Goal: Entertainment & Leisure: Browse casually

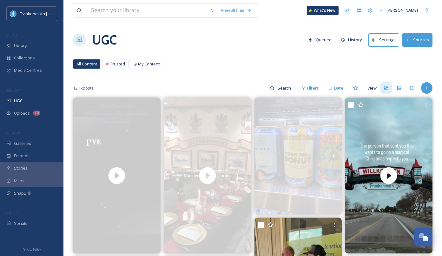
scroll to position [62, 0]
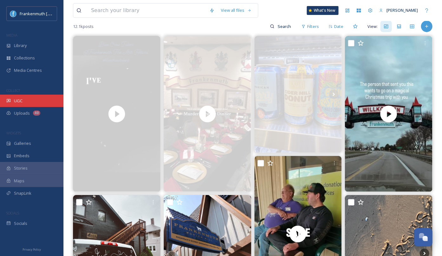
click at [46, 98] on div "UGC" at bounding box center [32, 101] width 64 height 12
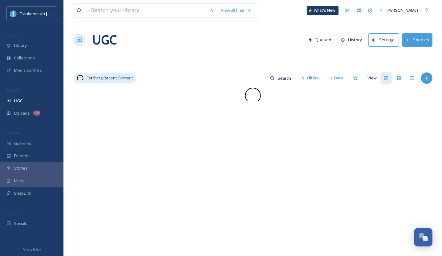
click at [46, 98] on div "UGC" at bounding box center [32, 101] width 64 height 12
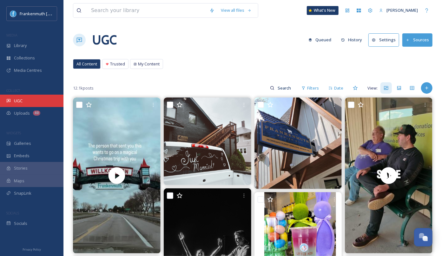
click at [28, 98] on div "UGC" at bounding box center [32, 101] width 64 height 12
